Goal: Task Accomplishment & Management: Use online tool/utility

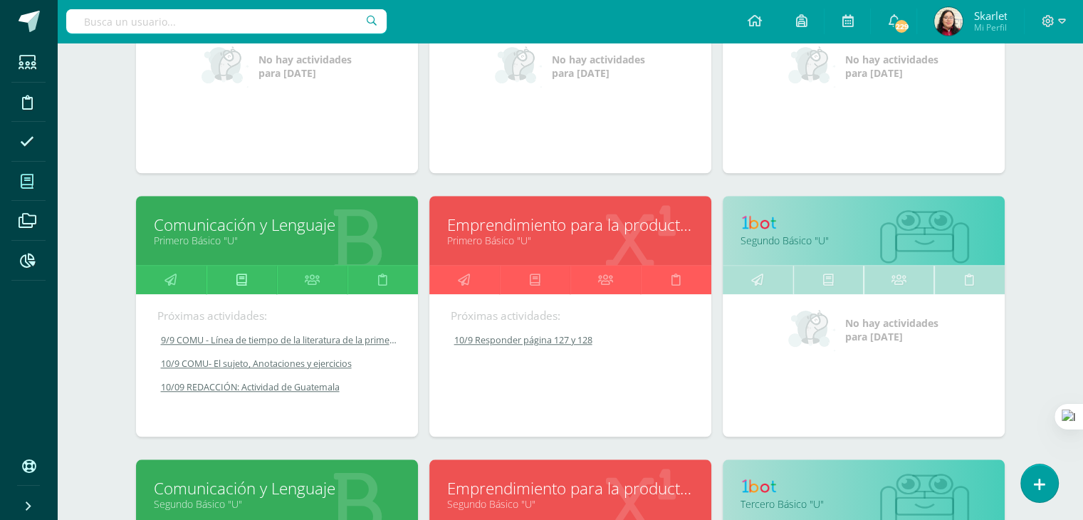
scroll to position [1122, 0]
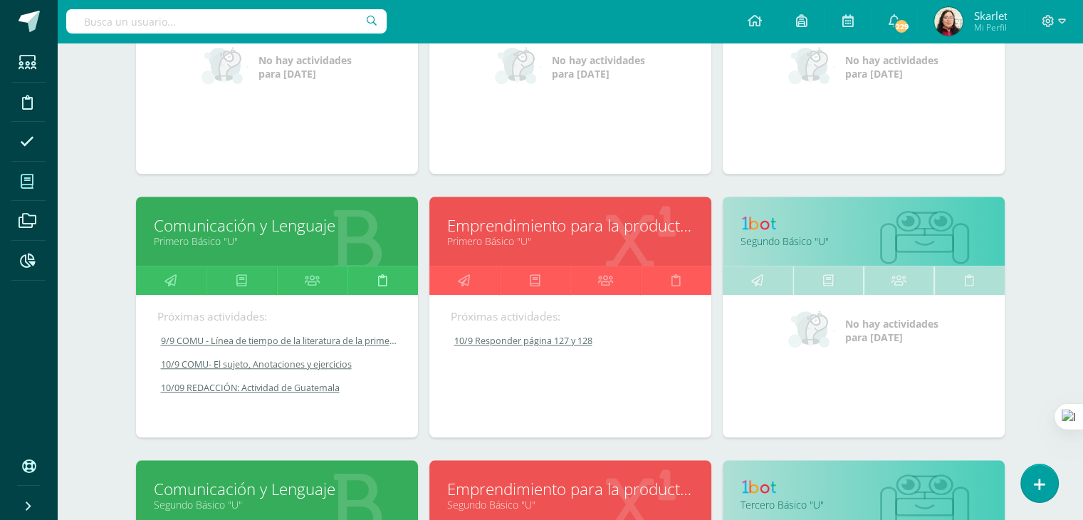
click at [395, 280] on link at bounding box center [382, 280] width 70 height 28
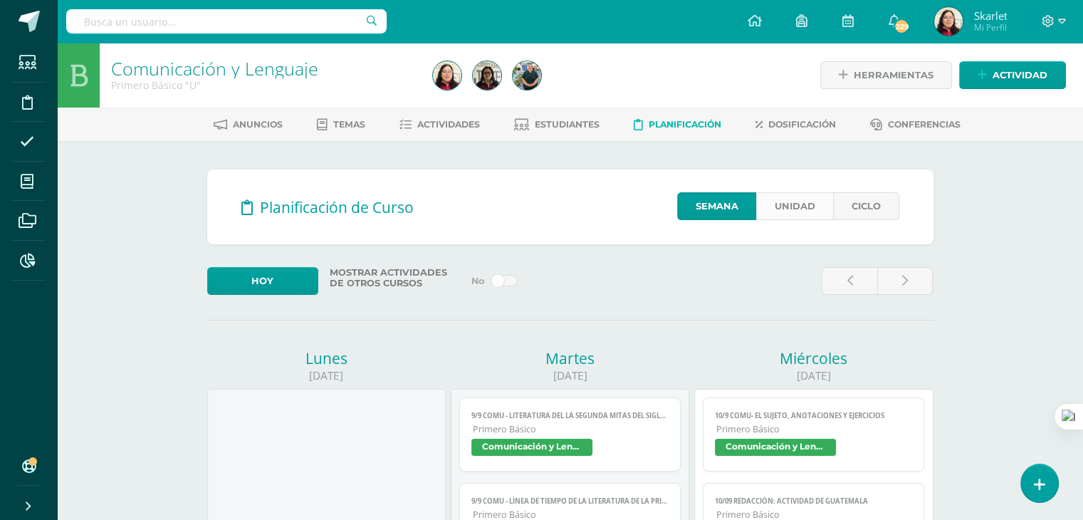
click at [799, 213] on link "Unidad" at bounding box center [794, 206] width 77 height 28
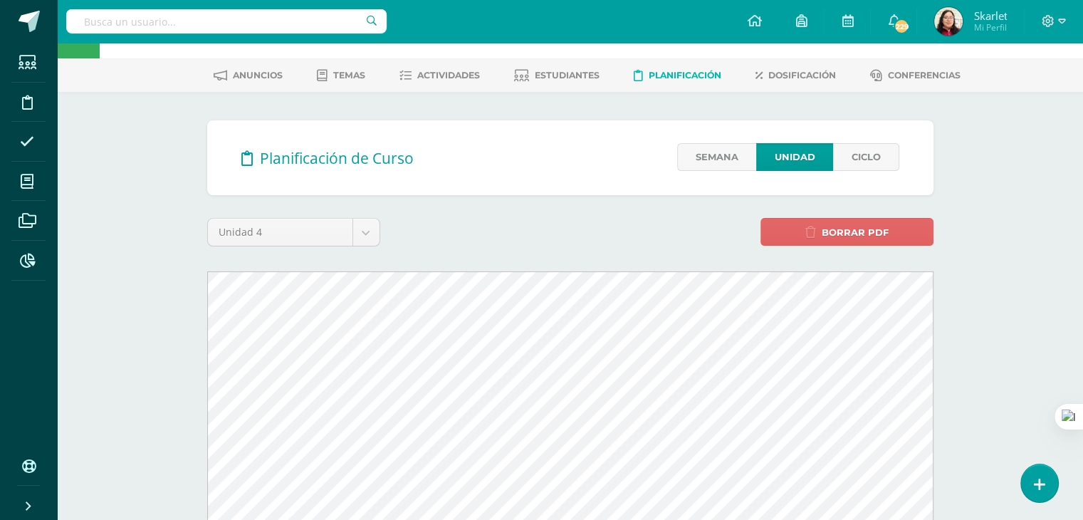
scroll to position [71, 0]
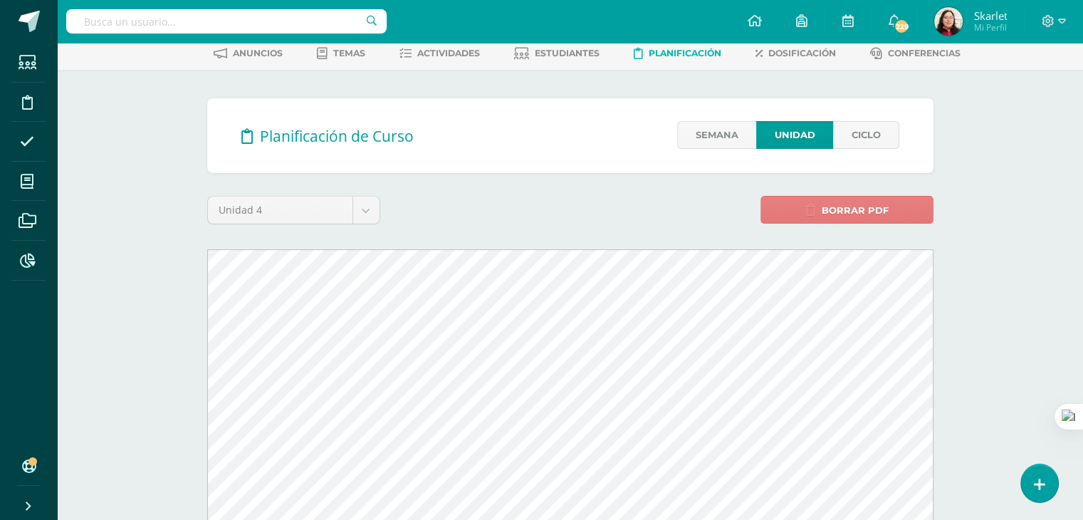
click at [865, 205] on span "Borrar PDF" at bounding box center [854, 210] width 67 height 26
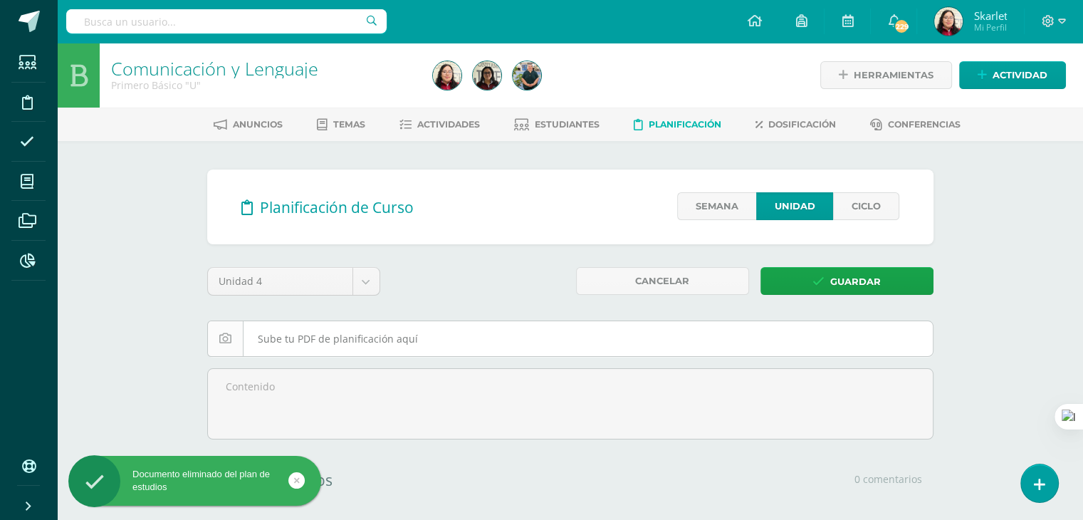
click at [360, 325] on input "file" at bounding box center [570, 338] width 725 height 35
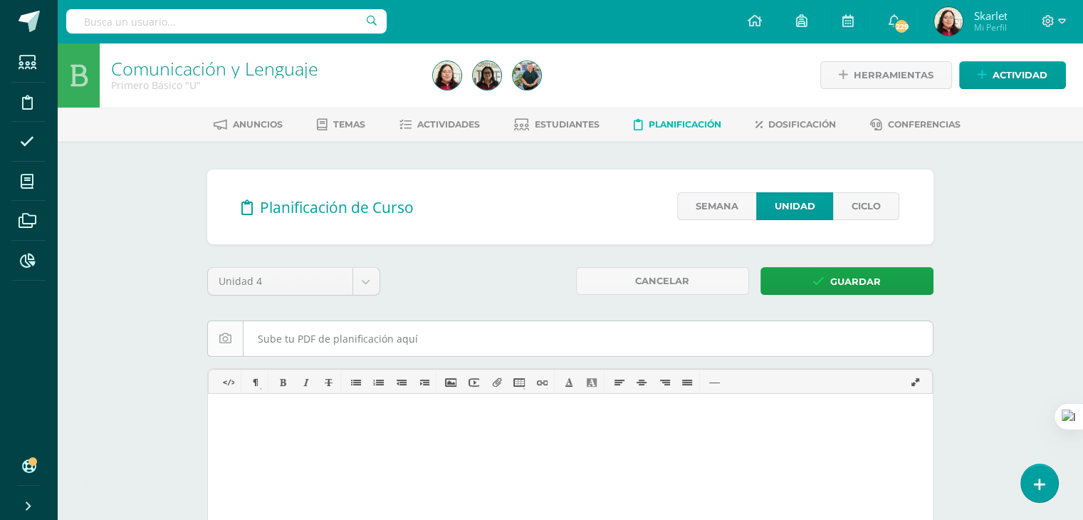
type input "C:\fakepath\I Guía de UU4.pdf"
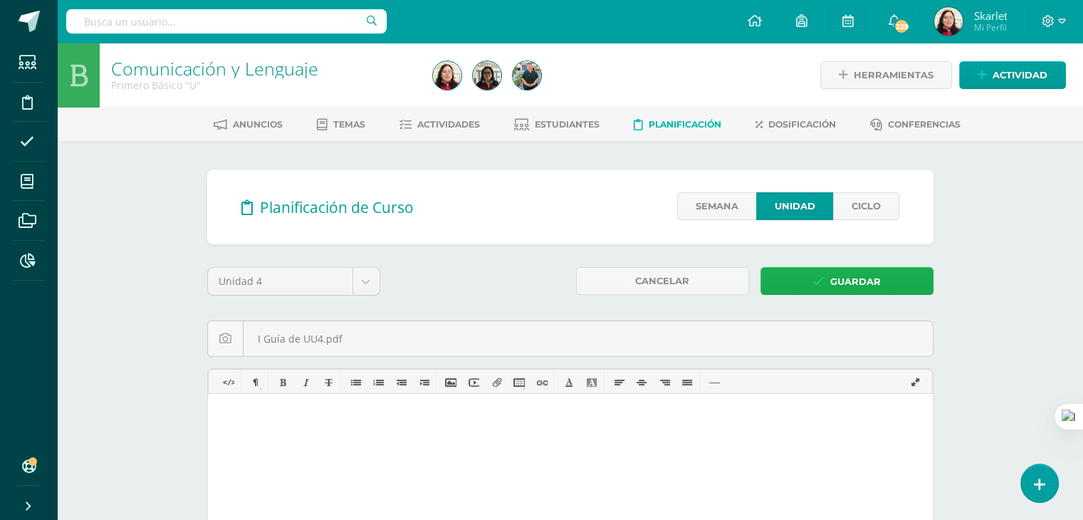
click at [836, 271] on span "Guardar" at bounding box center [855, 281] width 51 height 26
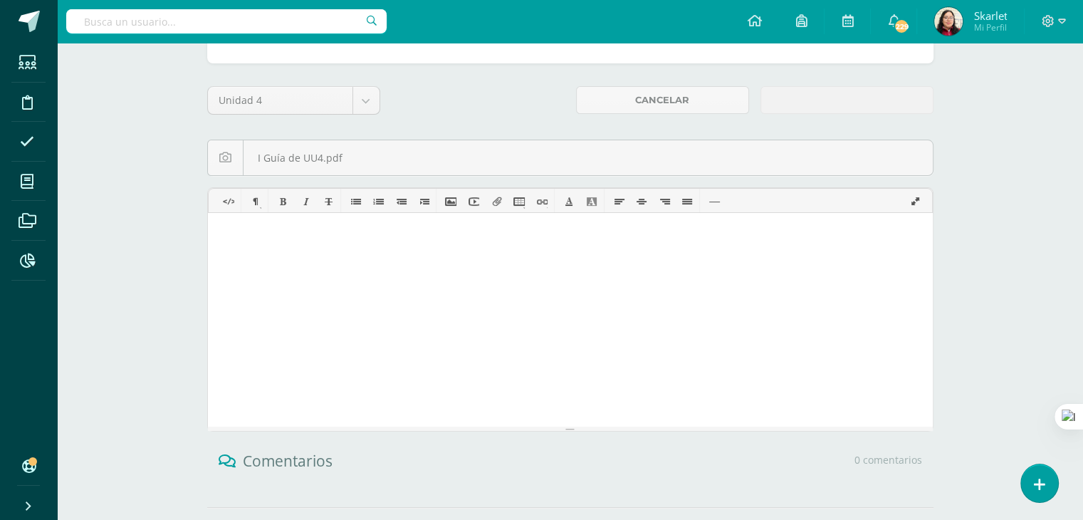
scroll to position [214, 0]
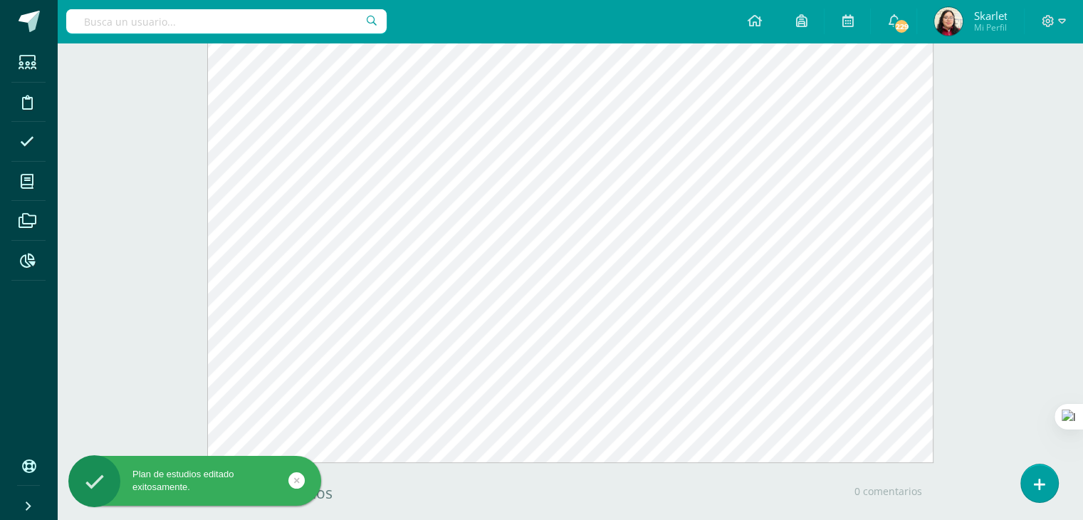
scroll to position [356, 0]
